Goal: Find specific page/section: Find specific page/section

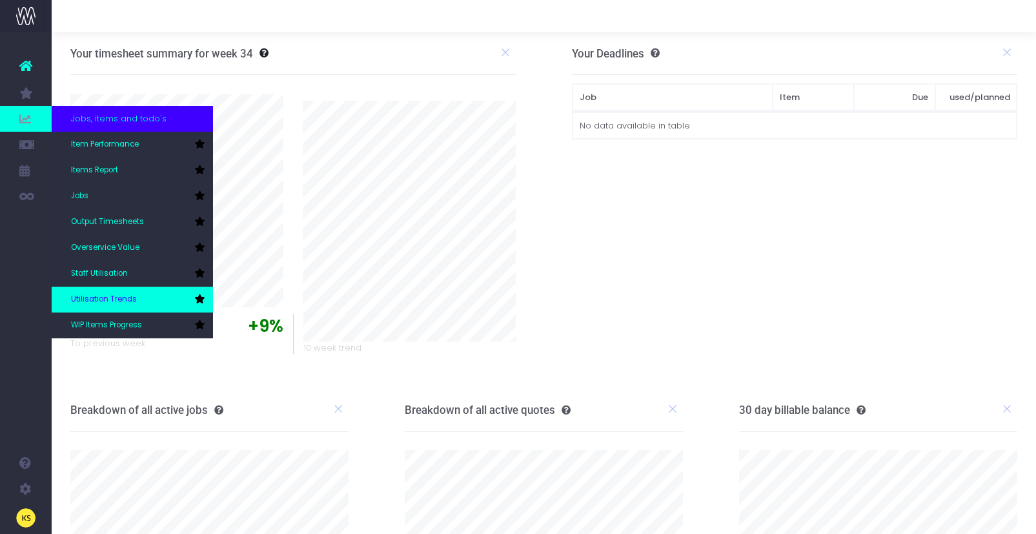
click at [115, 297] on span "Utilisation Trends" at bounding box center [104, 300] width 66 height 12
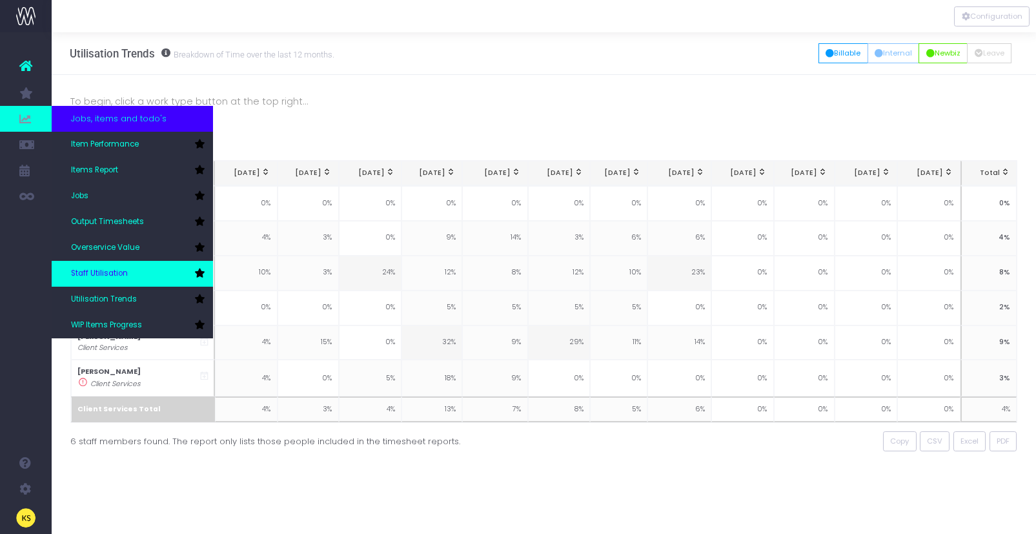
click at [107, 274] on span "Staff Utilisation" at bounding box center [99, 274] width 57 height 12
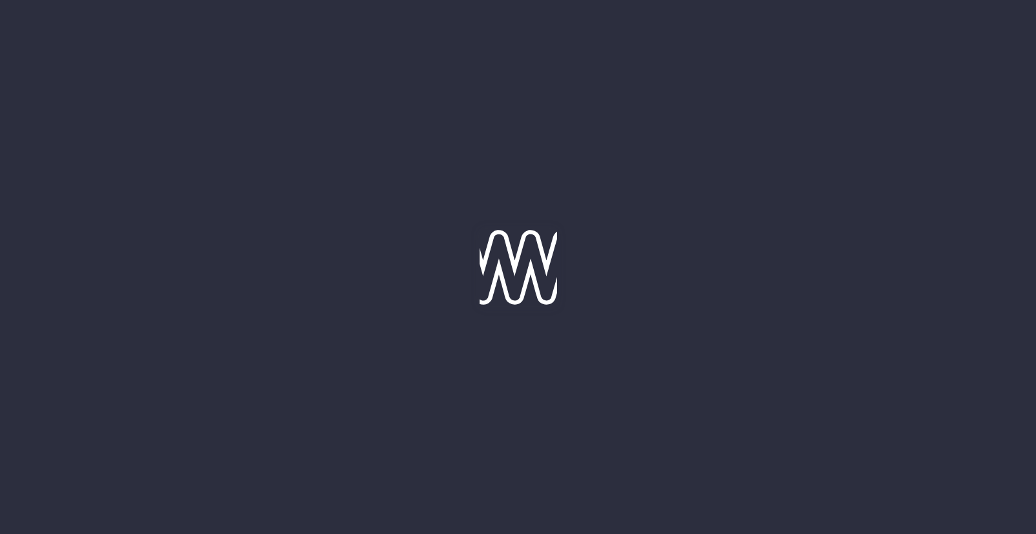
type input "[DATE]"
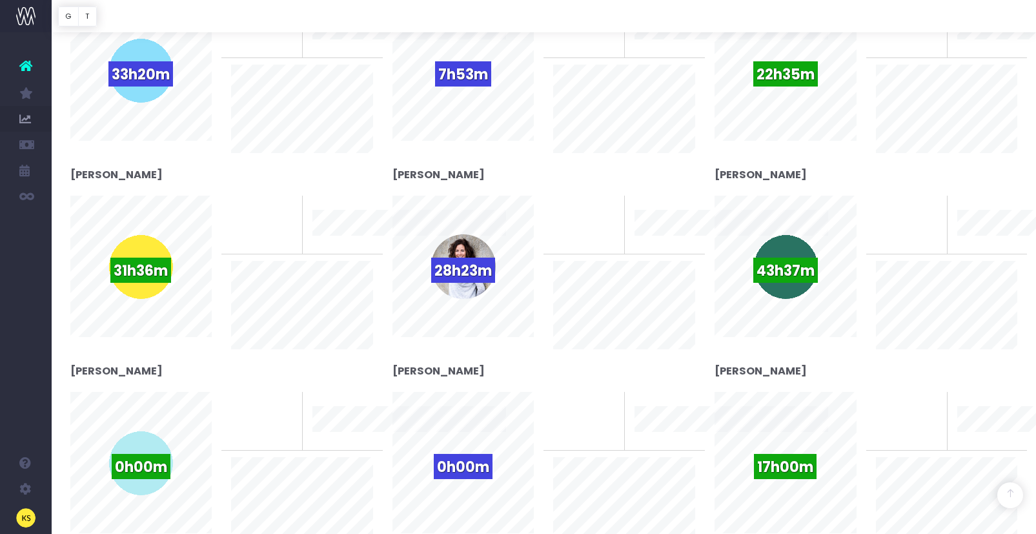
scroll to position [366, 0]
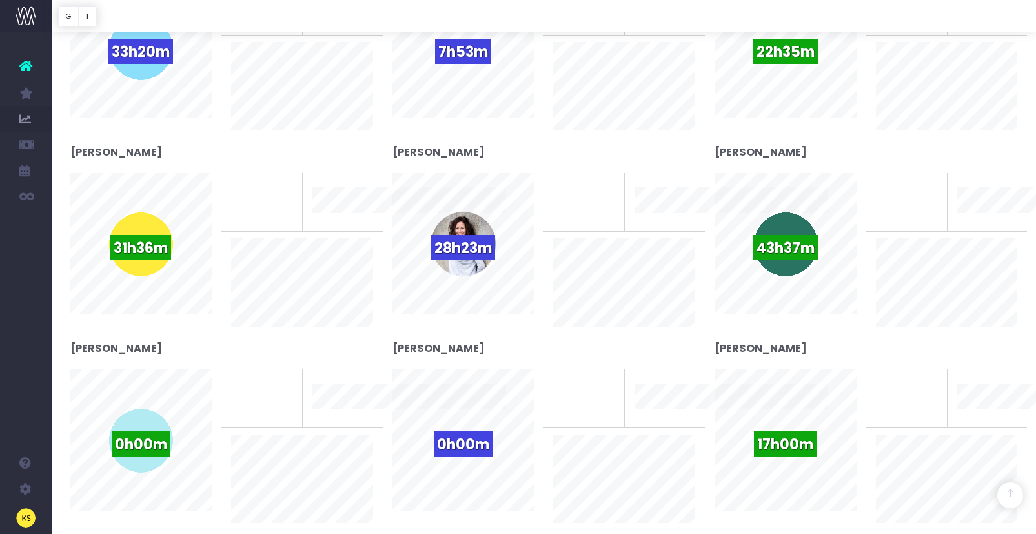
click at [26, 67] on icon at bounding box center [25, 65] width 13 height 17
